Goal: Task Accomplishment & Management: Complete application form

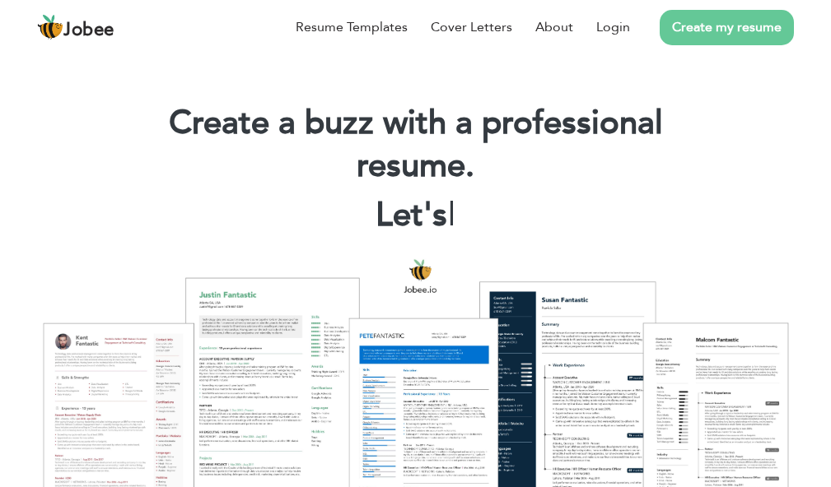
click at [632, 36] on li "Create my resume" at bounding box center [712, 27] width 164 height 43
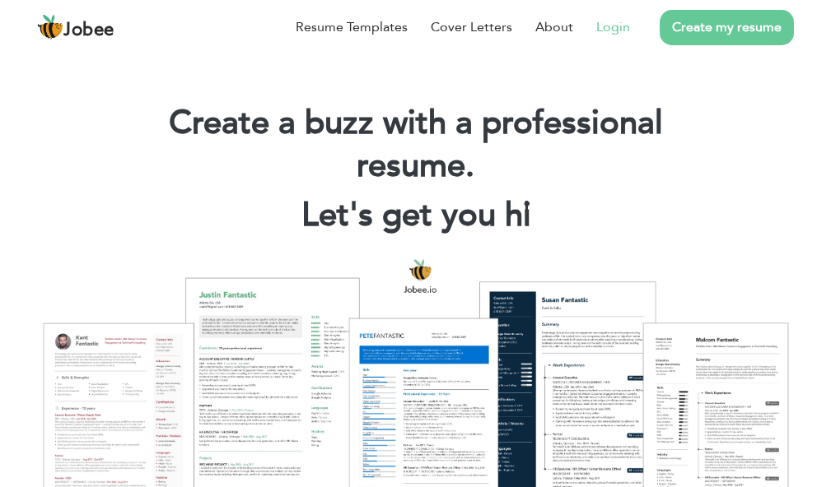
click at [603, 30] on link "Login" at bounding box center [613, 27] width 34 height 20
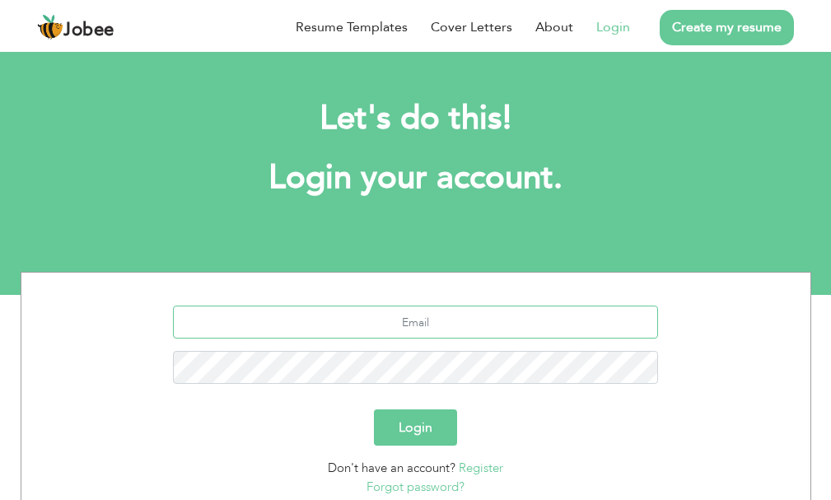
click at [474, 329] on input "text" at bounding box center [415, 321] width 485 height 33
type input "[EMAIL_ADDRESS][DOMAIN_NAME]"
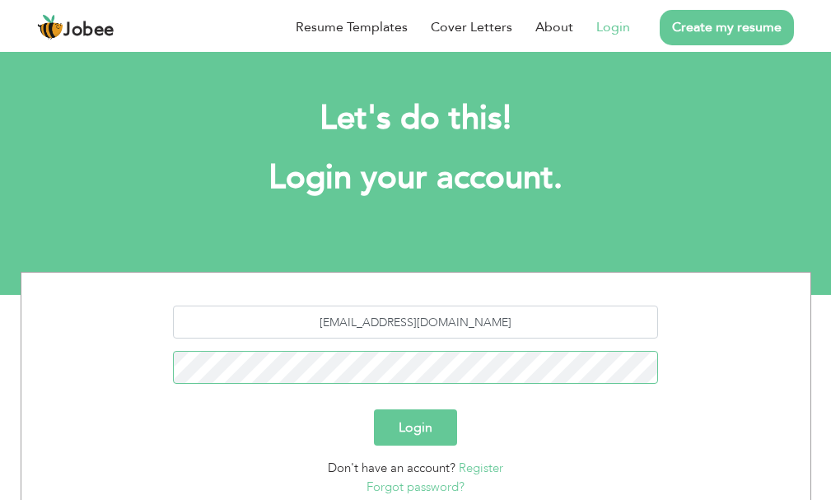
click at [374, 409] on button "Login" at bounding box center [415, 427] width 83 height 36
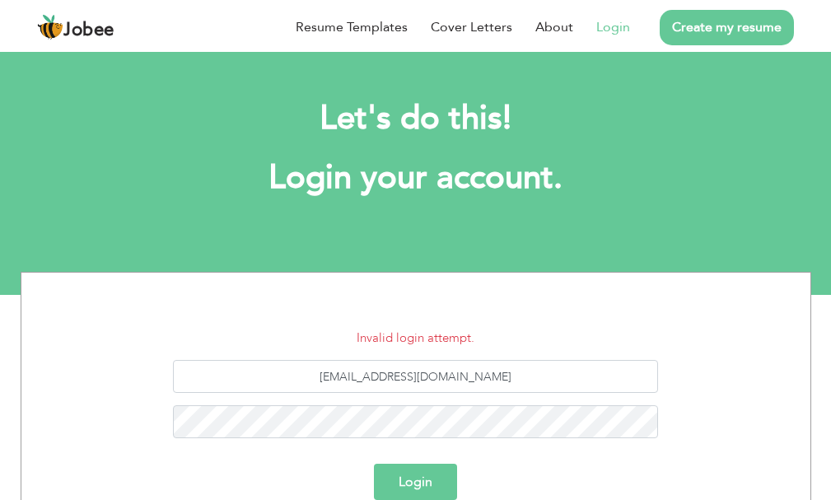
click at [408, 487] on button "Login" at bounding box center [415, 482] width 83 height 36
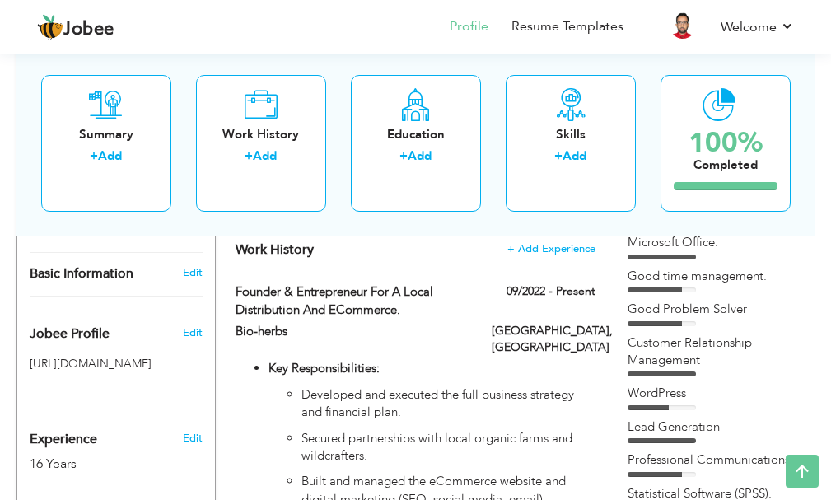
scroll to position [412, 0]
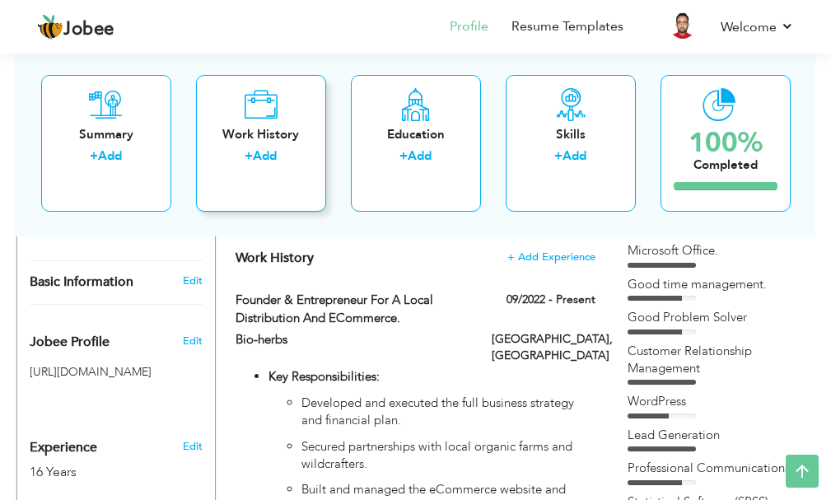
click at [276, 150] on link "Add" at bounding box center [265, 155] width 24 height 16
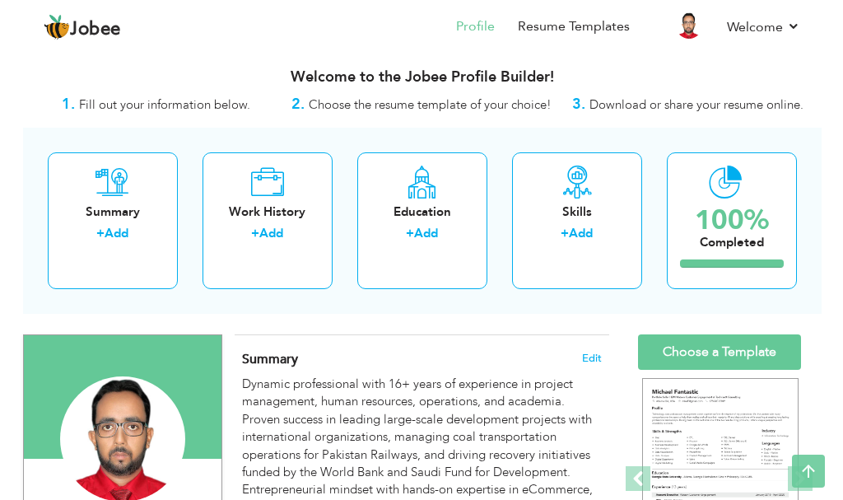
scroll to position [0, 0]
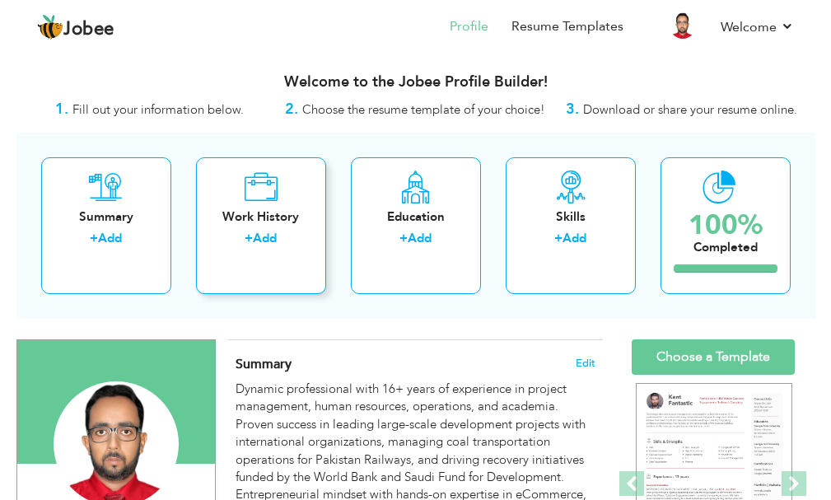
click at [278, 225] on div "Work History" at bounding box center [261, 216] width 104 height 17
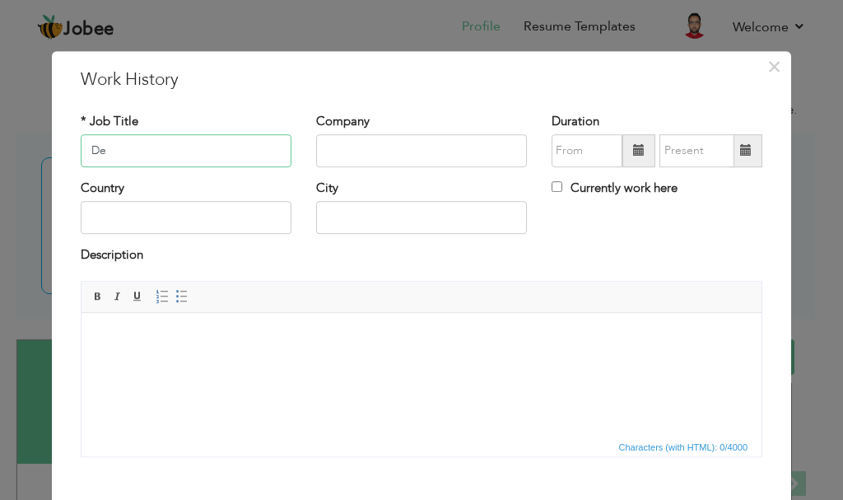
type input "D"
type input "Assistant Manager Administration and HR"
type input "Grand Asian University Sialkot"
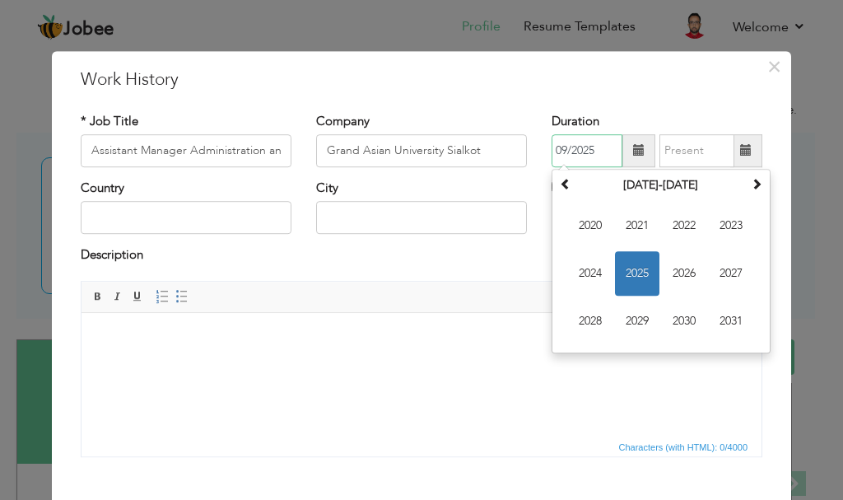
click at [633, 273] on span "2025" at bounding box center [637, 273] width 44 height 44
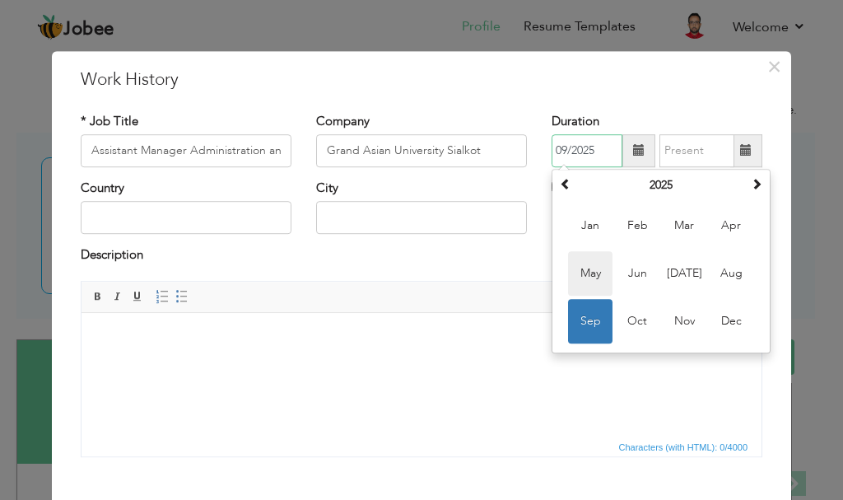
click at [595, 277] on span "May" at bounding box center [590, 273] width 44 height 44
type input "05/2025"
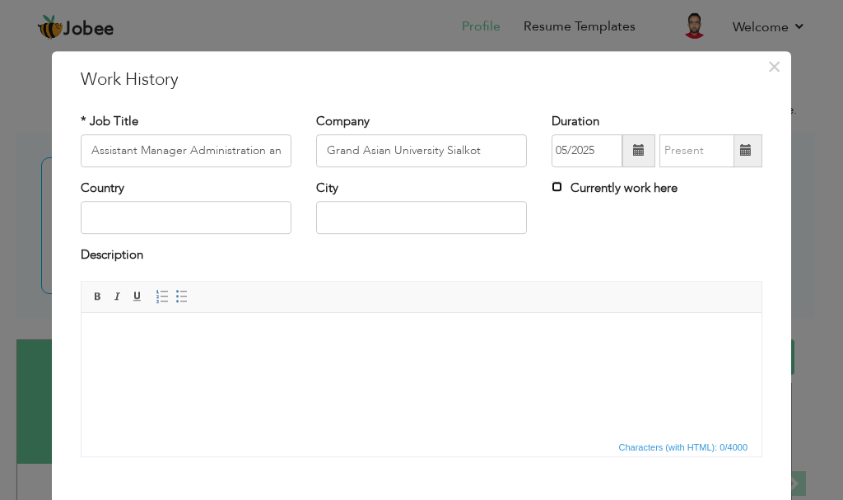
click at [554, 189] on input "Currently work here" at bounding box center [557, 186] width 11 height 11
checkbox input "true"
click at [240, 225] on input "text" at bounding box center [186, 218] width 211 height 33
type input "[GEOGRAPHIC_DATA]"
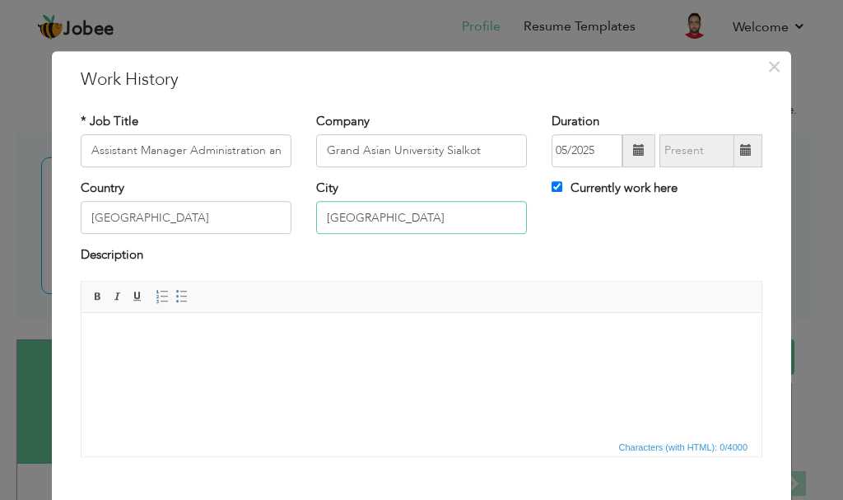
click at [424, 212] on input "[GEOGRAPHIC_DATA]" at bounding box center [421, 218] width 211 height 33
type input "K"
type input "Sialkot Panjab"
click at [230, 159] on input "Assistant Manager Administration and HR" at bounding box center [186, 150] width 211 height 33
click at [180, 151] on input "Assistant Manager Administration and HR" at bounding box center [186, 150] width 211 height 33
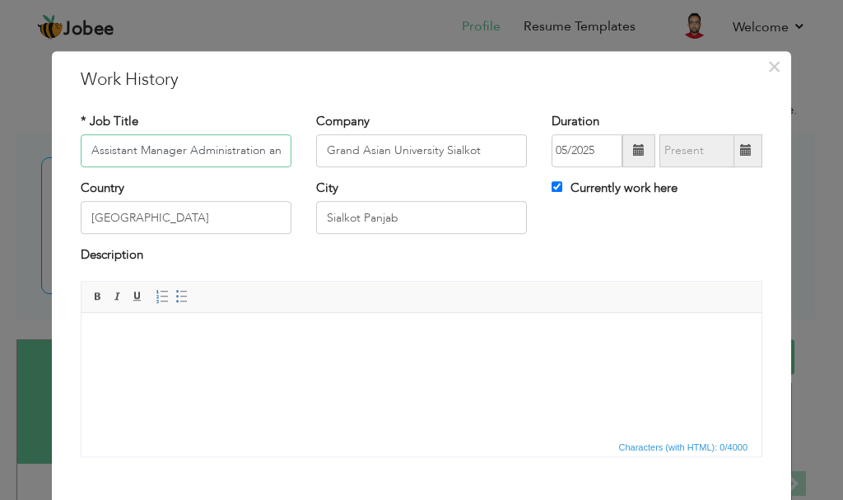
click at [180, 151] on input "Assistant Manager Administration and HR" at bounding box center [186, 150] width 211 height 33
type input "Assistant Dirctor Administration and HR"
click at [329, 362] on html at bounding box center [422, 337] width 680 height 50
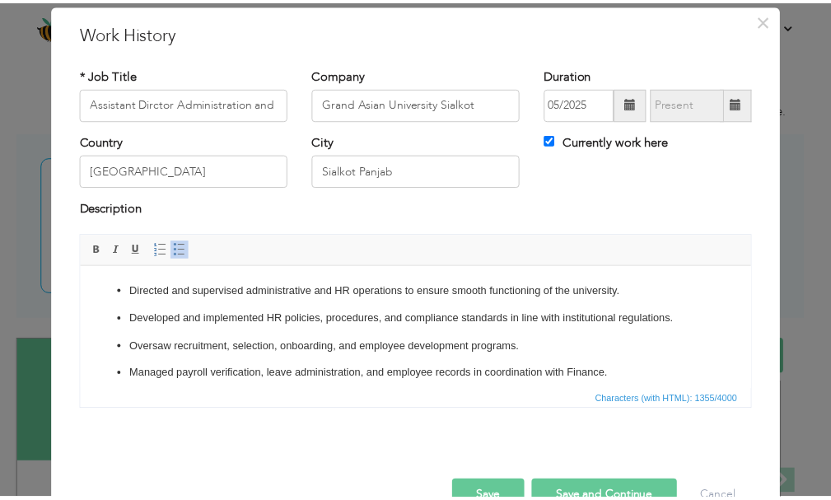
scroll to position [91, 0]
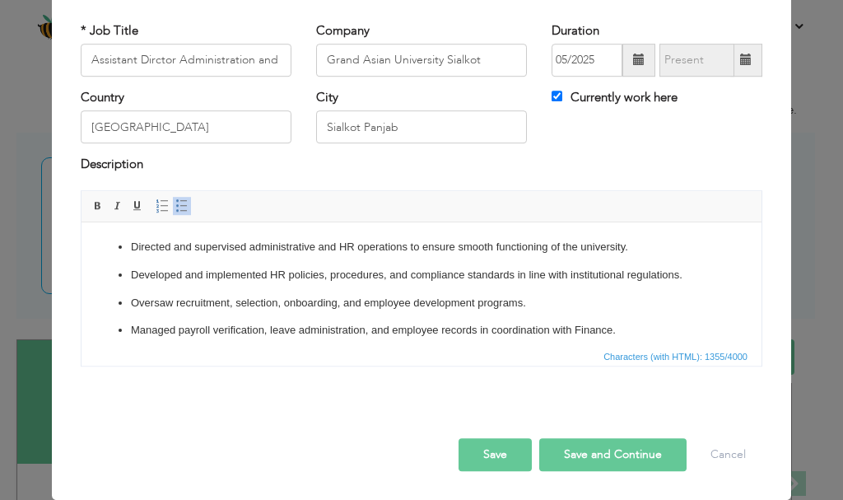
click at [478, 461] on button "Save" at bounding box center [495, 454] width 73 height 33
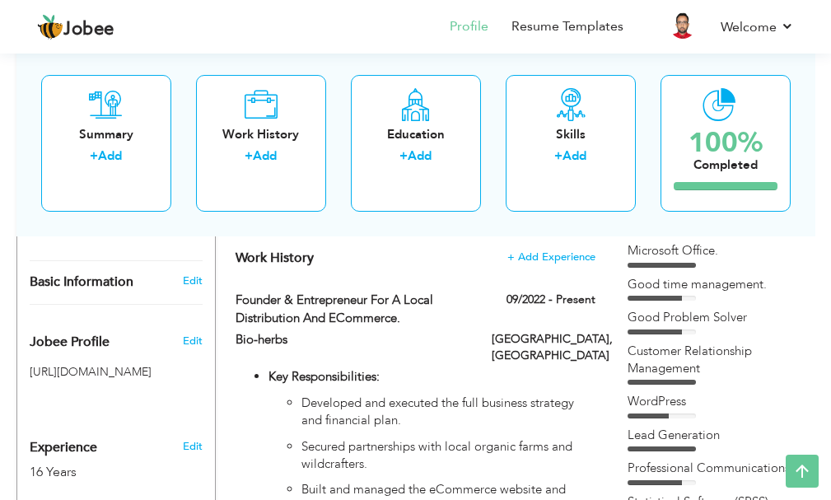
scroll to position [659, 0]
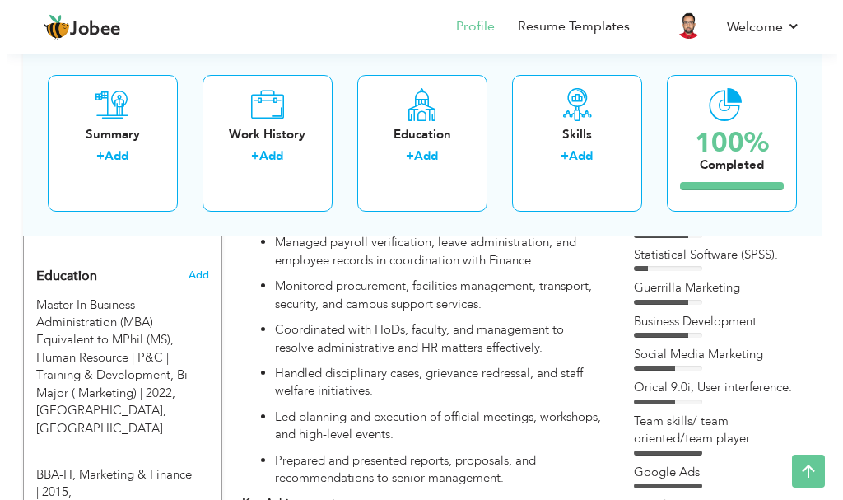
scroll to position [329, 0]
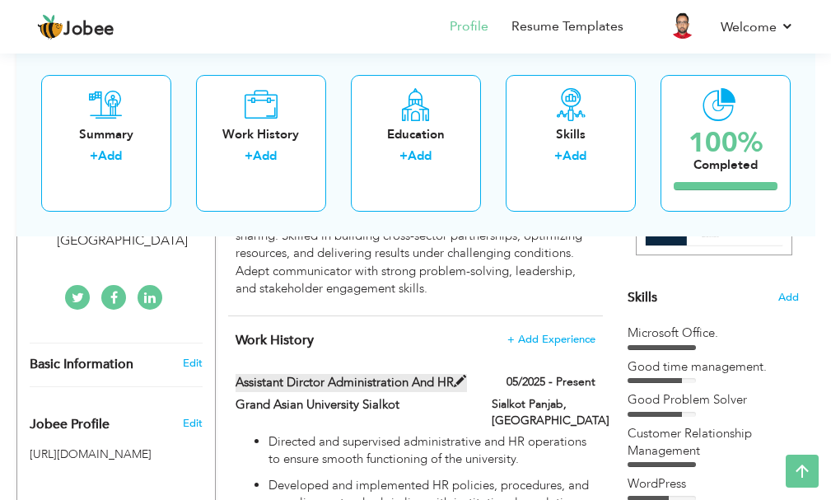
click at [400, 377] on label "Assistant Dirctor Administration and HR" at bounding box center [350, 382] width 231 height 17
type input "Assistant Dirctor Administration and HR"
type input "Grand Asian University Sialkot"
type input "05/2025"
type input "[GEOGRAPHIC_DATA]"
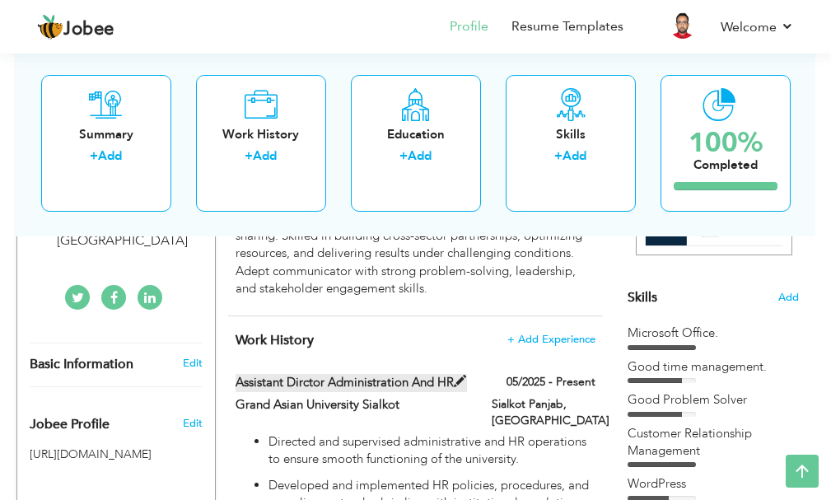
type input "Sialkot Panjab"
checkbox input "true"
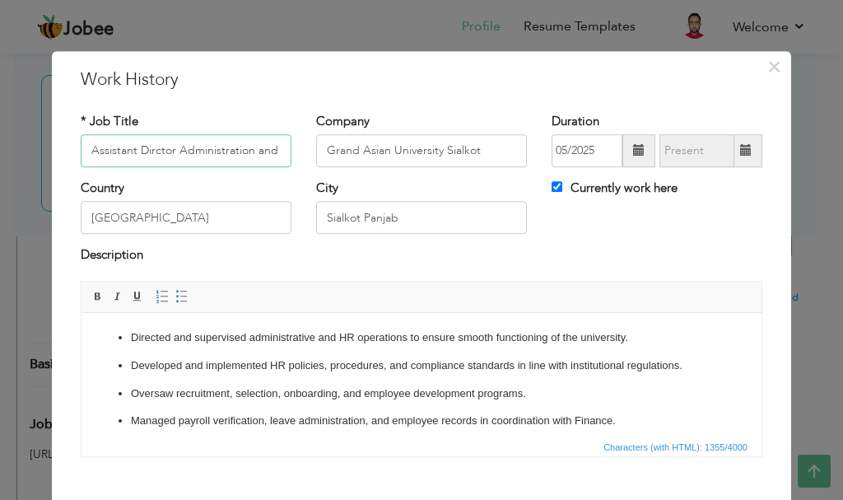
scroll to position [0, 13]
click at [255, 150] on input "Assistant Dirctor Administration and HR" at bounding box center [186, 150] width 211 height 33
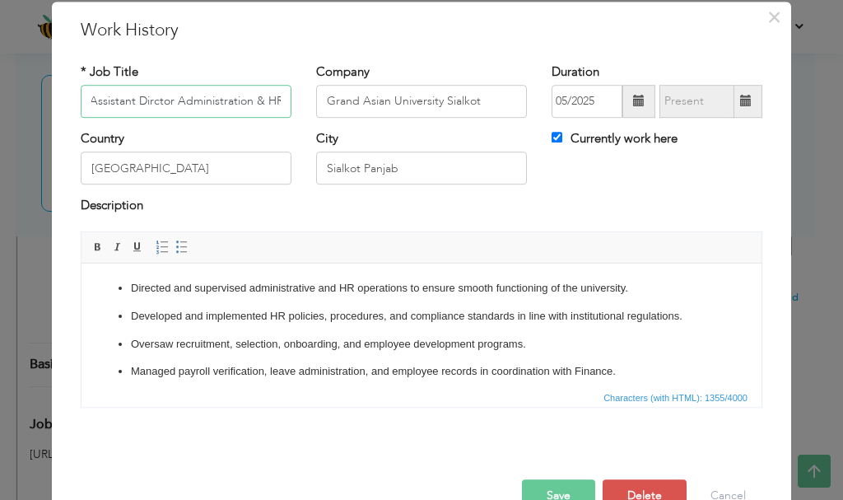
scroll to position [91, 0]
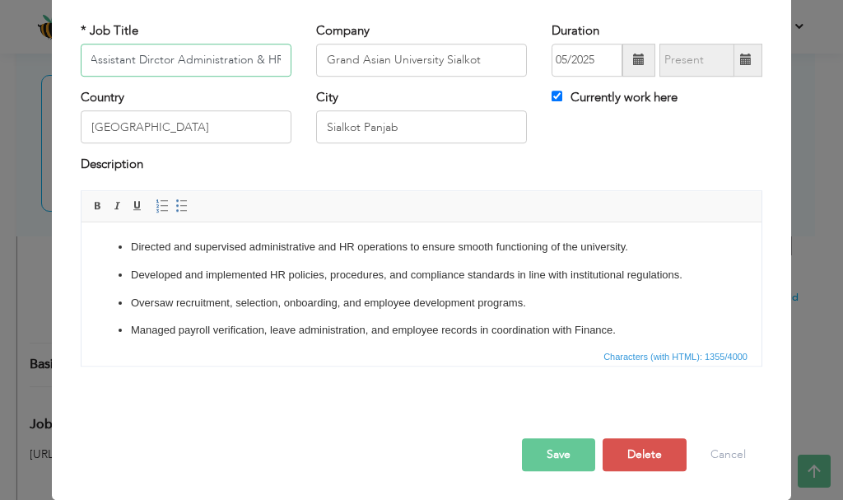
type input "Assistant Dirctor Administration & HR"
click at [552, 444] on button "Save" at bounding box center [558, 454] width 73 height 33
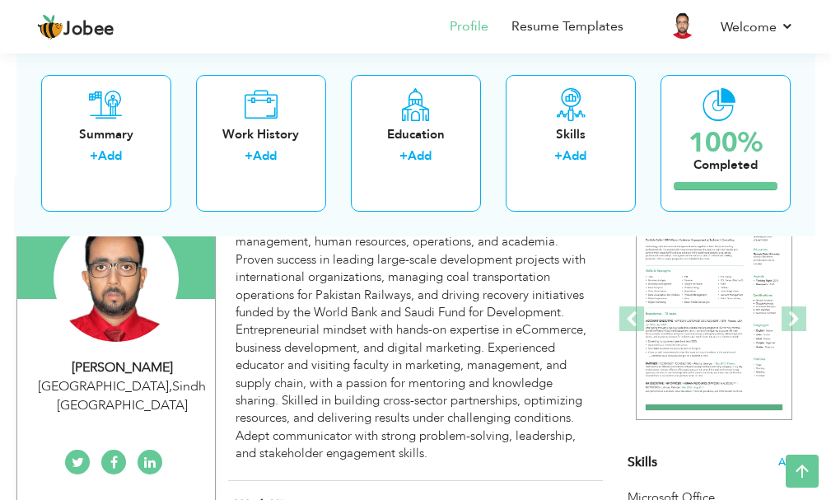
scroll to position [0, 0]
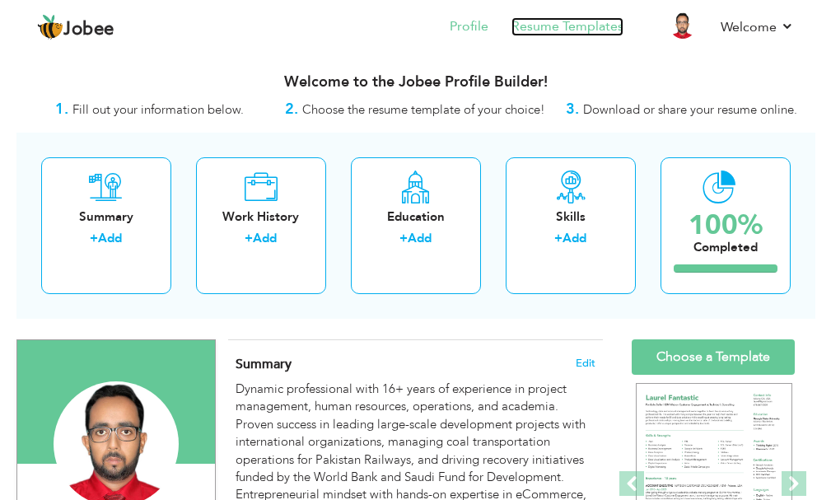
click at [606, 30] on link "Resume Templates" at bounding box center [567, 26] width 112 height 19
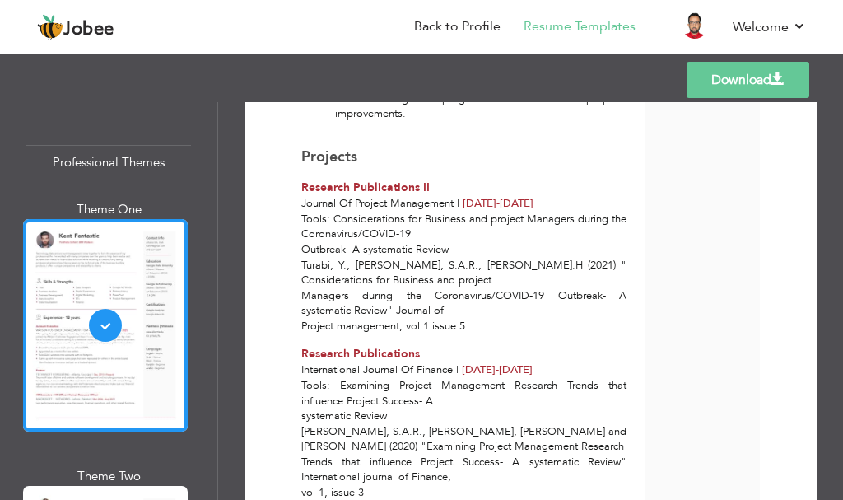
scroll to position [3848, 0]
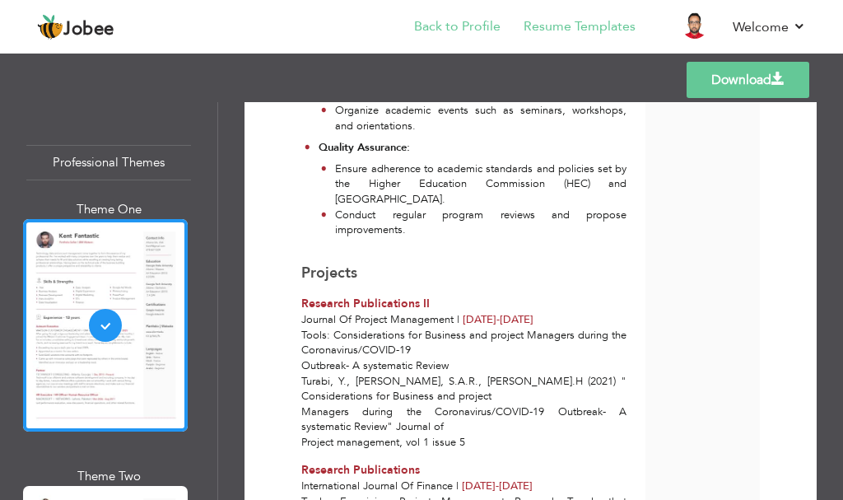
click at [490, 14] on li "Back to Profile" at bounding box center [446, 28] width 110 height 44
click at [488, 20] on link "Back to Profile" at bounding box center [457, 26] width 86 height 19
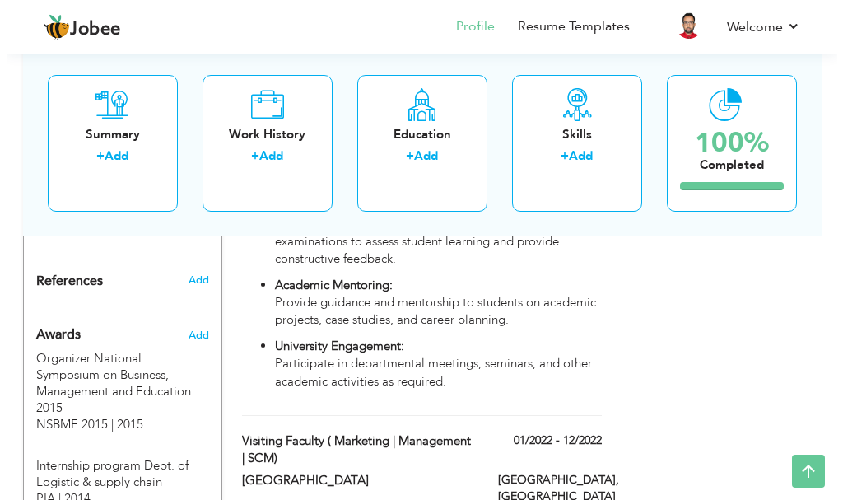
scroll to position [1811, 0]
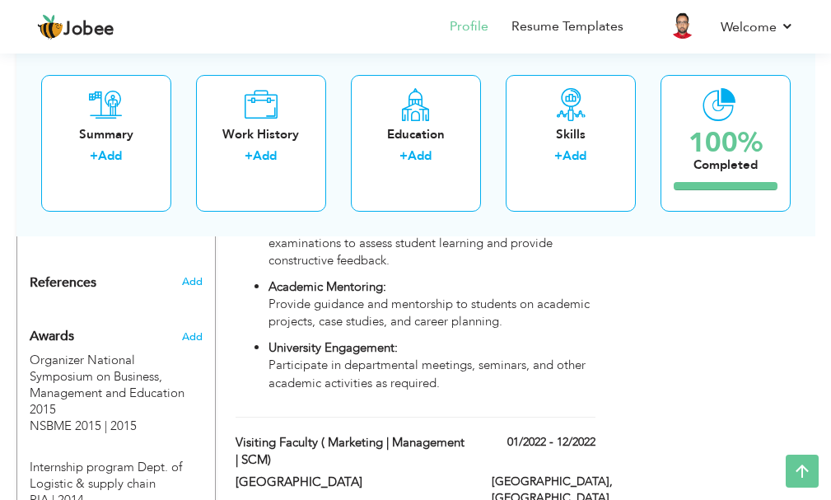
click at [203, 313] on div "Add" at bounding box center [198, 333] width 33 height 40
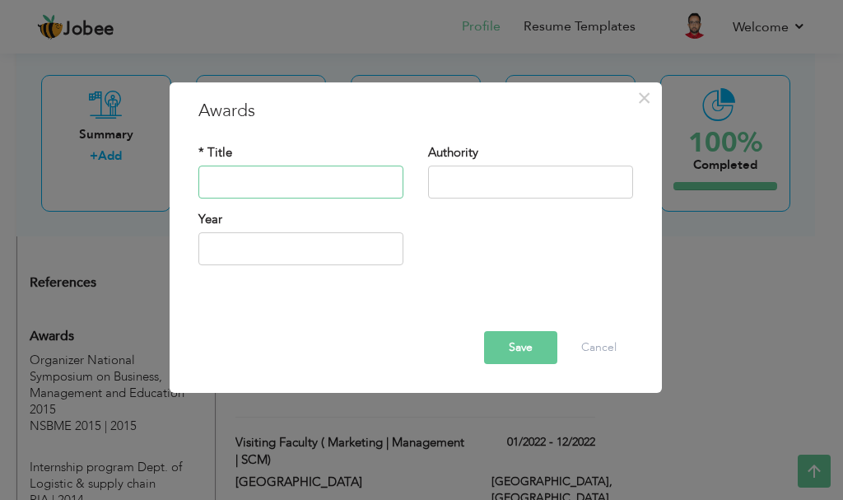
click at [380, 194] on input "text" at bounding box center [300, 181] width 205 height 33
click at [283, 259] on input "text" at bounding box center [300, 248] width 205 height 33
type input "2025"
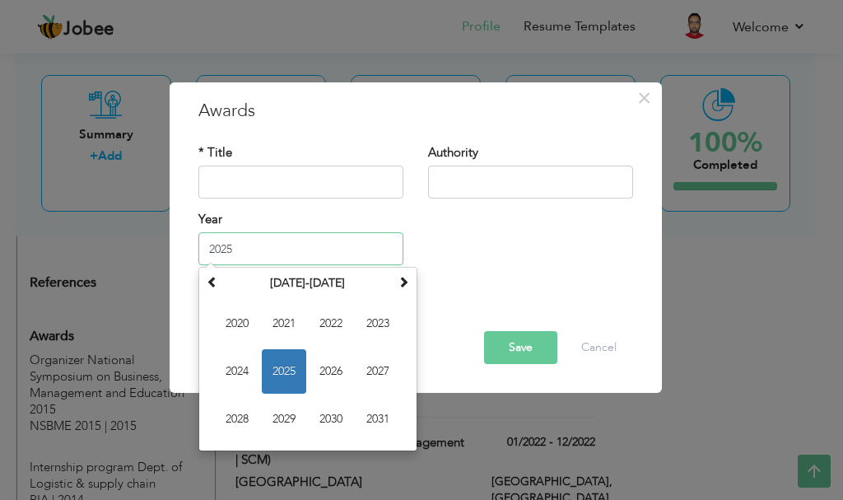
click at [288, 384] on span "2025" at bounding box center [284, 371] width 44 height 44
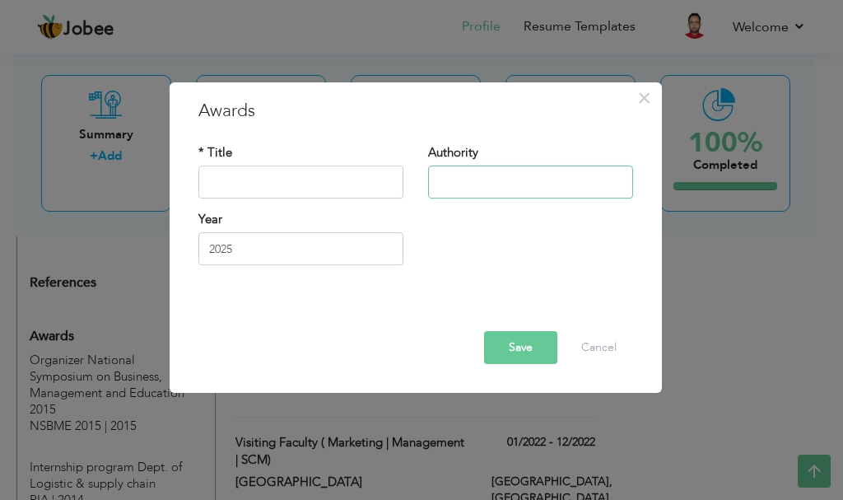
click at [480, 193] on input "text" at bounding box center [530, 181] width 205 height 33
type input "[GEOGRAPHIC_DATA]"
click at [225, 174] on input "text" at bounding box center [300, 181] width 205 height 33
click at [313, 193] on input "text" at bounding box center [300, 181] width 205 height 33
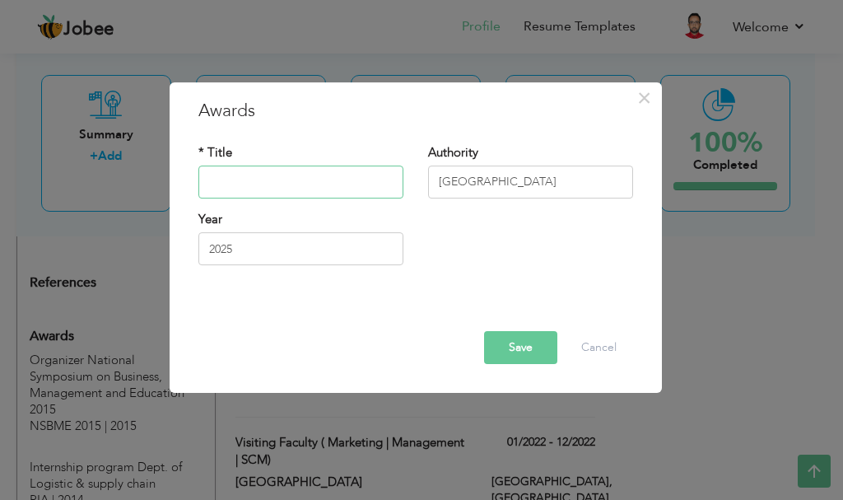
click at [313, 193] on input "text" at bounding box center [300, 181] width 205 height 33
paste input "3rd National UI GreenMetric Workshop"
click at [225, 175] on input "3rd National UI GreenMetric Workshop" at bounding box center [300, 181] width 205 height 33
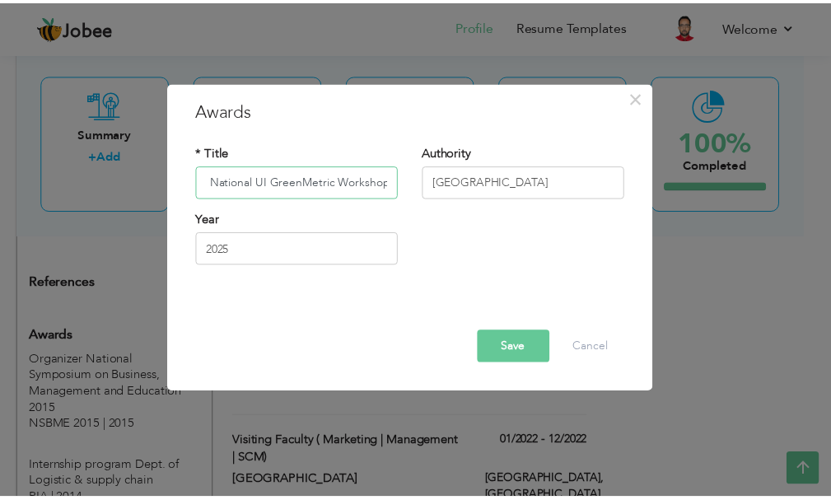
scroll to position [0, 0]
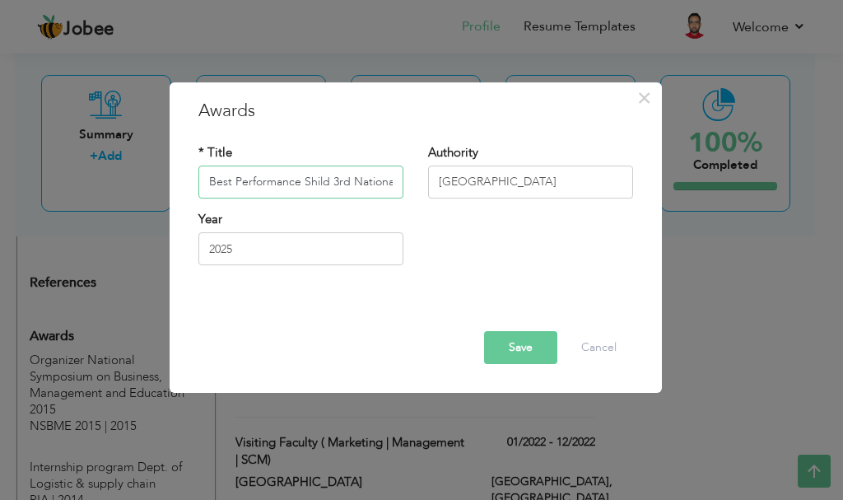
paste input "eld"
type input "Best Performance Shield 3rd National UI GreenMetric Workshop"
click at [515, 341] on button "Save" at bounding box center [520, 347] width 73 height 33
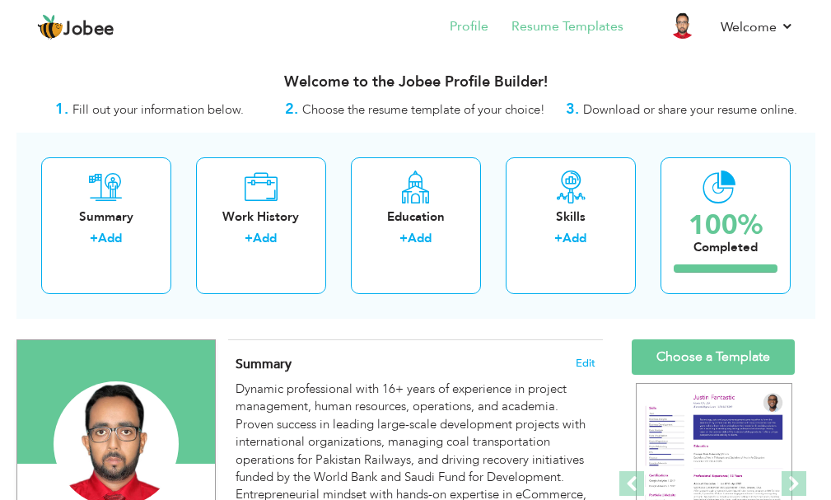
click at [601, 38] on li "Resume Templates" at bounding box center [555, 28] width 135 height 44
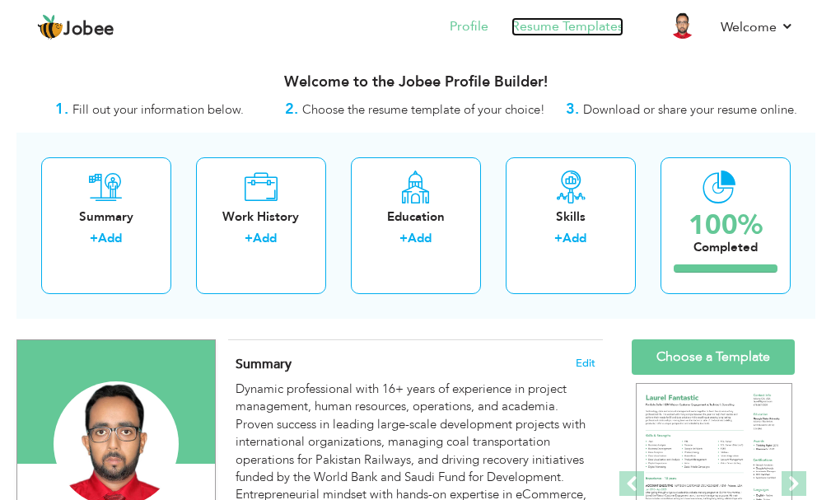
click at [599, 21] on link "Resume Templates" at bounding box center [567, 26] width 112 height 19
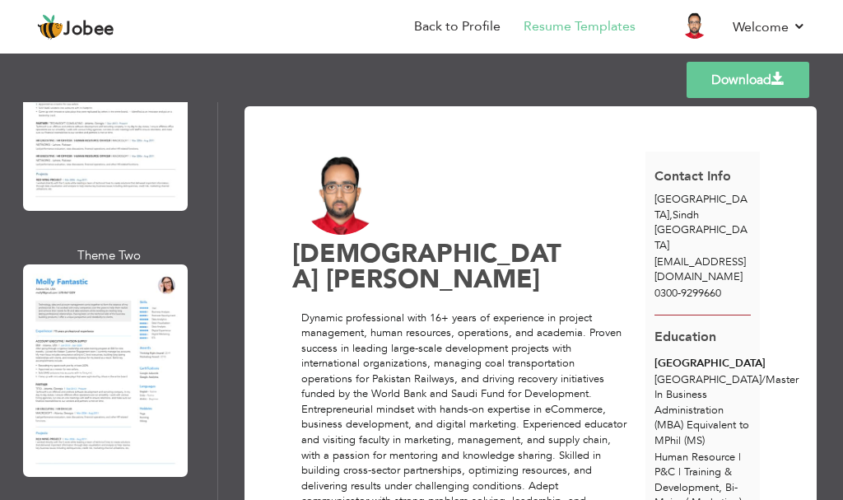
scroll to position [2141, 0]
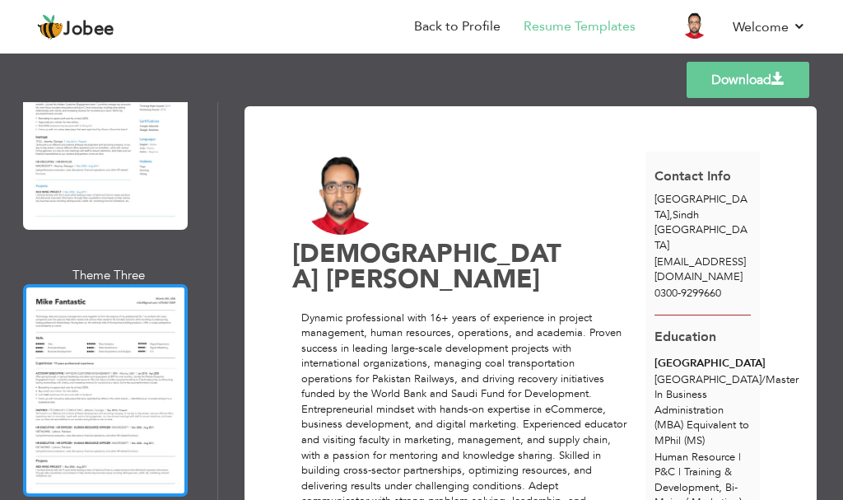
click at [156, 330] on div at bounding box center [105, 390] width 165 height 212
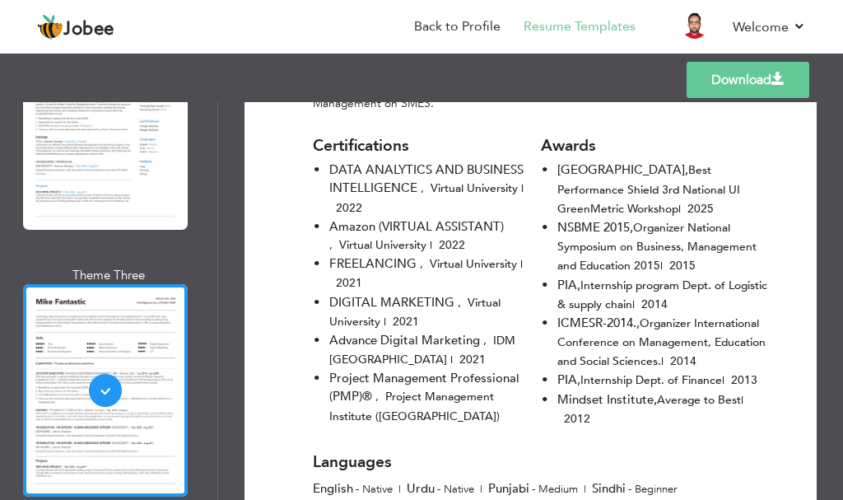
scroll to position [4099, 0]
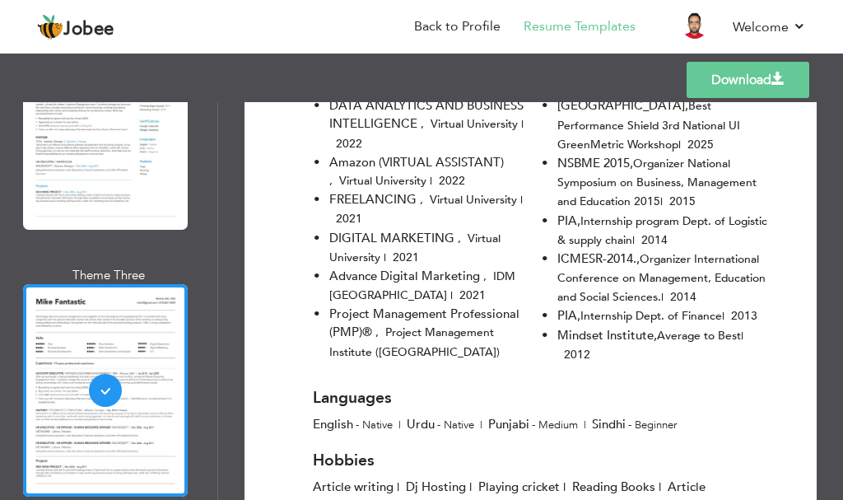
click at [714, 94] on link "Download" at bounding box center [748, 80] width 123 height 36
click at [461, 28] on link "Back to Profile" at bounding box center [457, 26] width 86 height 19
